Goal: Transaction & Acquisition: Purchase product/service

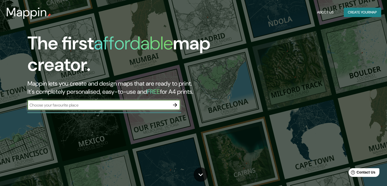
click at [138, 108] on div "​" at bounding box center [104, 105] width 153 height 10
type input "cobija"
click at [360, 13] on button "Create your map" at bounding box center [362, 12] width 37 height 9
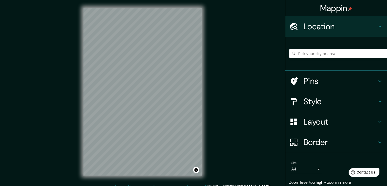
click at [317, 53] on input "Pick your city or area" at bounding box center [339, 53] width 98 height 9
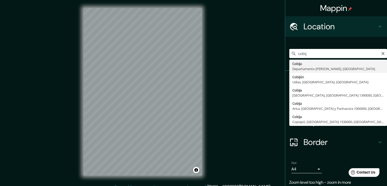
type input "Cobija, Departamento [PERSON_NAME], [GEOGRAPHIC_DATA]"
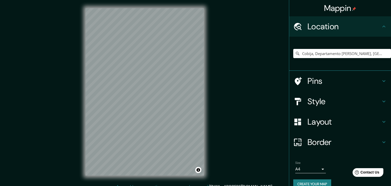
click at [313, 169] on body "Mappin Location [GEOGRAPHIC_DATA], [GEOGRAPHIC_DATA][PERSON_NAME], [GEOGRAPHIC_…" at bounding box center [195, 93] width 391 height 186
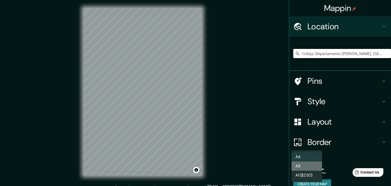
click at [309, 165] on li "A3" at bounding box center [307, 166] width 31 height 9
type input "a4"
click at [313, 168] on body "Mappin Location [GEOGRAPHIC_DATA], [GEOGRAPHIC_DATA][PERSON_NAME], [GEOGRAPHIC_…" at bounding box center [195, 93] width 391 height 186
click at [384, 139] on div at bounding box center [195, 93] width 391 height 186
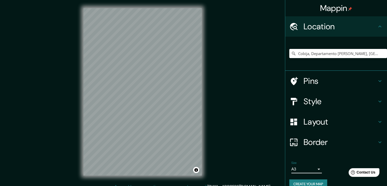
click at [378, 144] on icon at bounding box center [380, 142] width 6 height 6
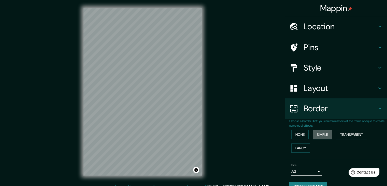
click at [322, 135] on button "Simple" at bounding box center [322, 134] width 19 height 9
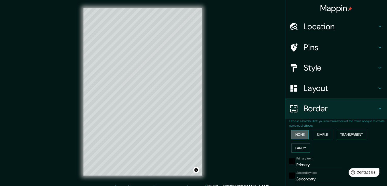
click at [292, 136] on button "None" at bounding box center [300, 134] width 17 height 9
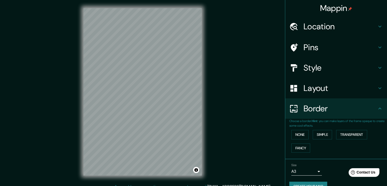
click at [305, 90] on h4 "Layout" at bounding box center [340, 88] width 73 height 10
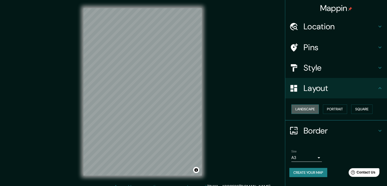
click at [311, 109] on button "Landscape" at bounding box center [306, 108] width 28 height 9
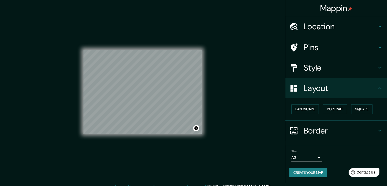
click at [307, 173] on button "Create your map" at bounding box center [309, 172] width 38 height 9
click at [304, 172] on button "Create your map" at bounding box center [309, 172] width 38 height 9
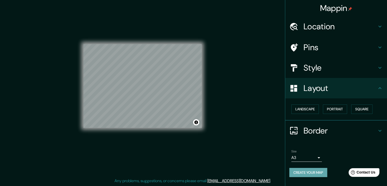
click at [327, 172] on button "Create your map" at bounding box center [309, 172] width 38 height 9
